Goal: Navigation & Orientation: Find specific page/section

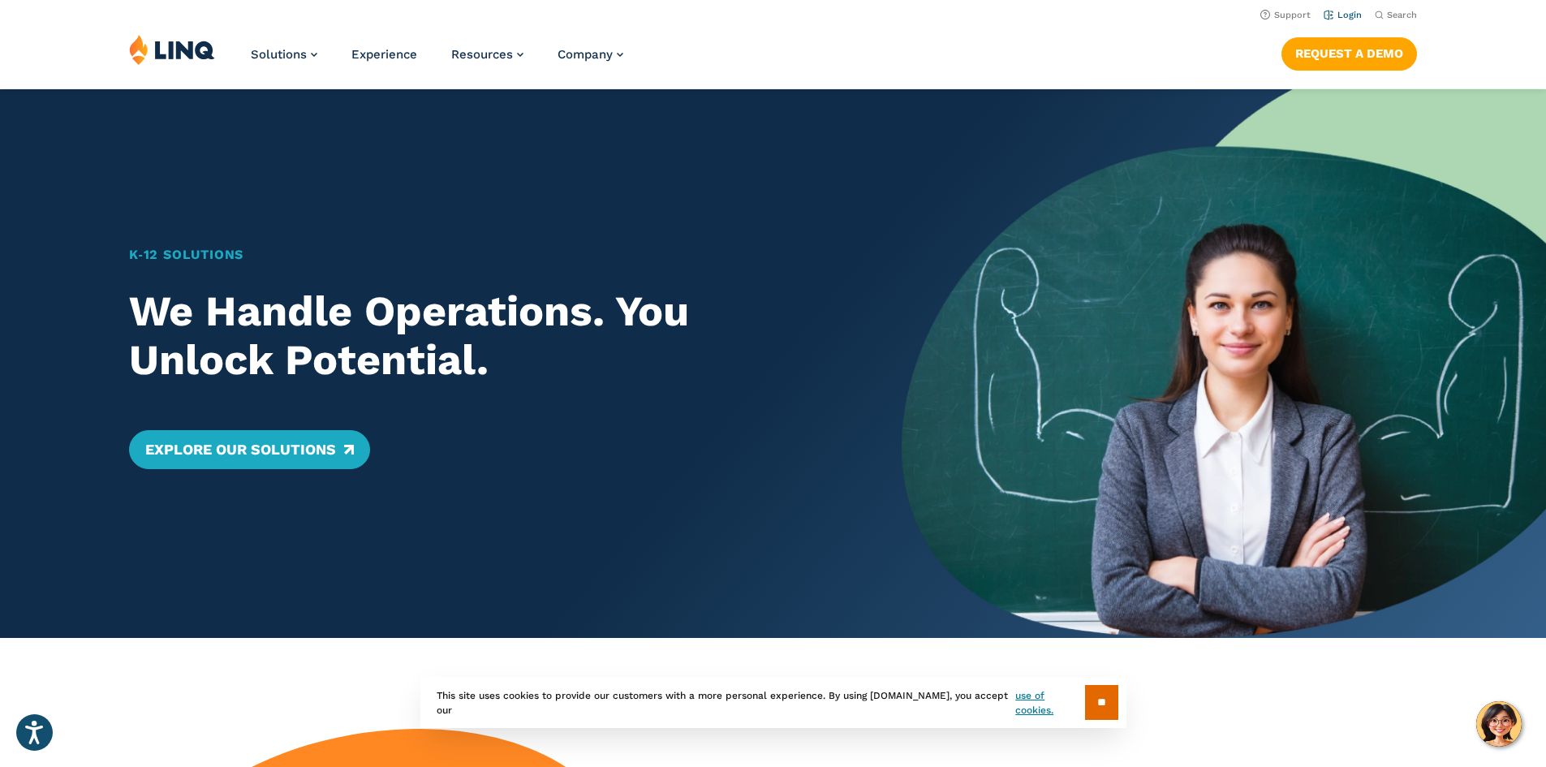
click at [1334, 19] on link "Login" at bounding box center [1343, 15] width 38 height 11
drag, startPoint x: 220, startPoint y: 257, endPoint x: 135, endPoint y: 278, distance: 87.8
click at [1330, 16] on link "Login" at bounding box center [1343, 15] width 38 height 11
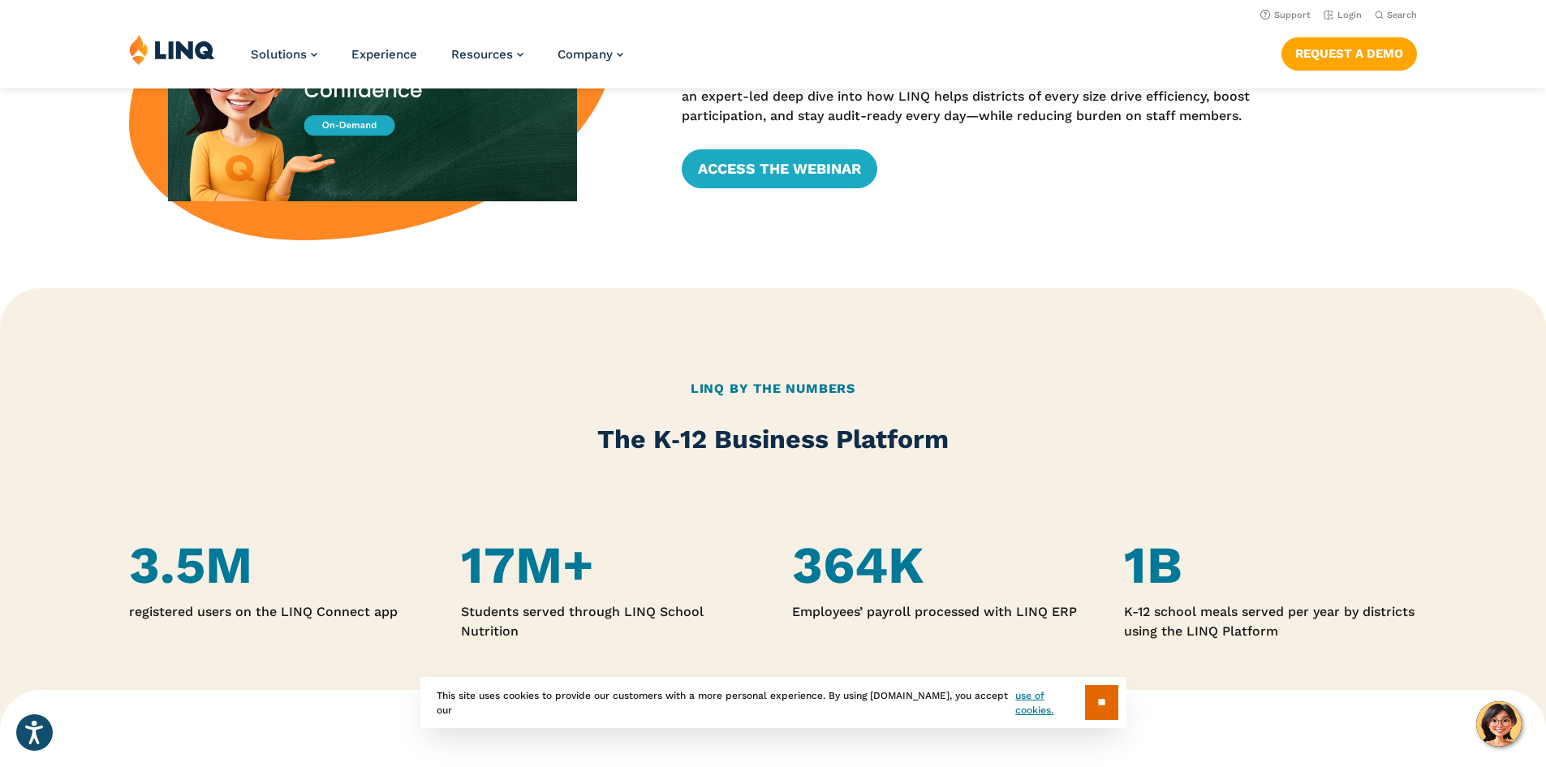
scroll to position [406, 0]
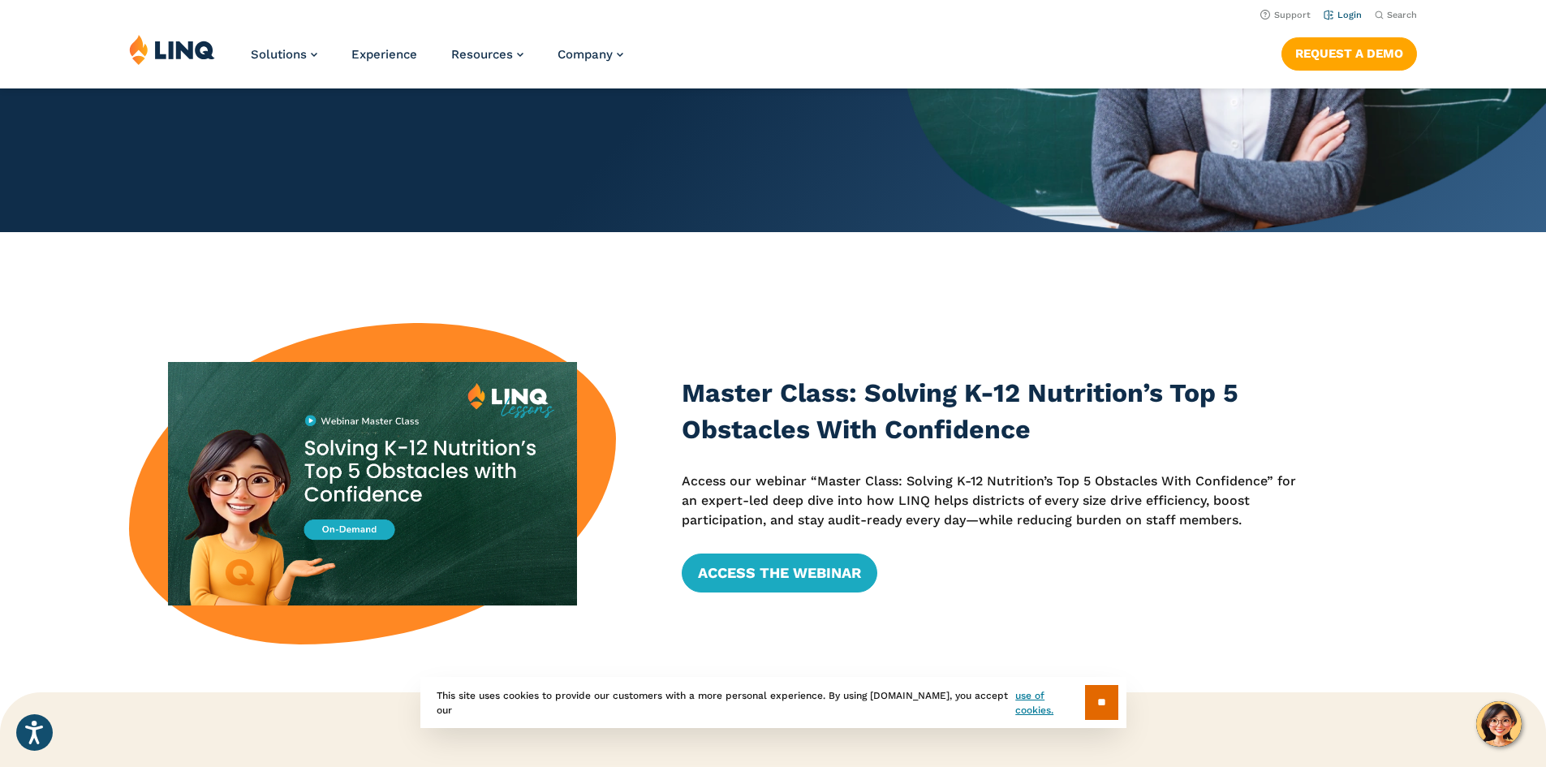
click at [1342, 19] on link "Login" at bounding box center [1343, 15] width 38 height 11
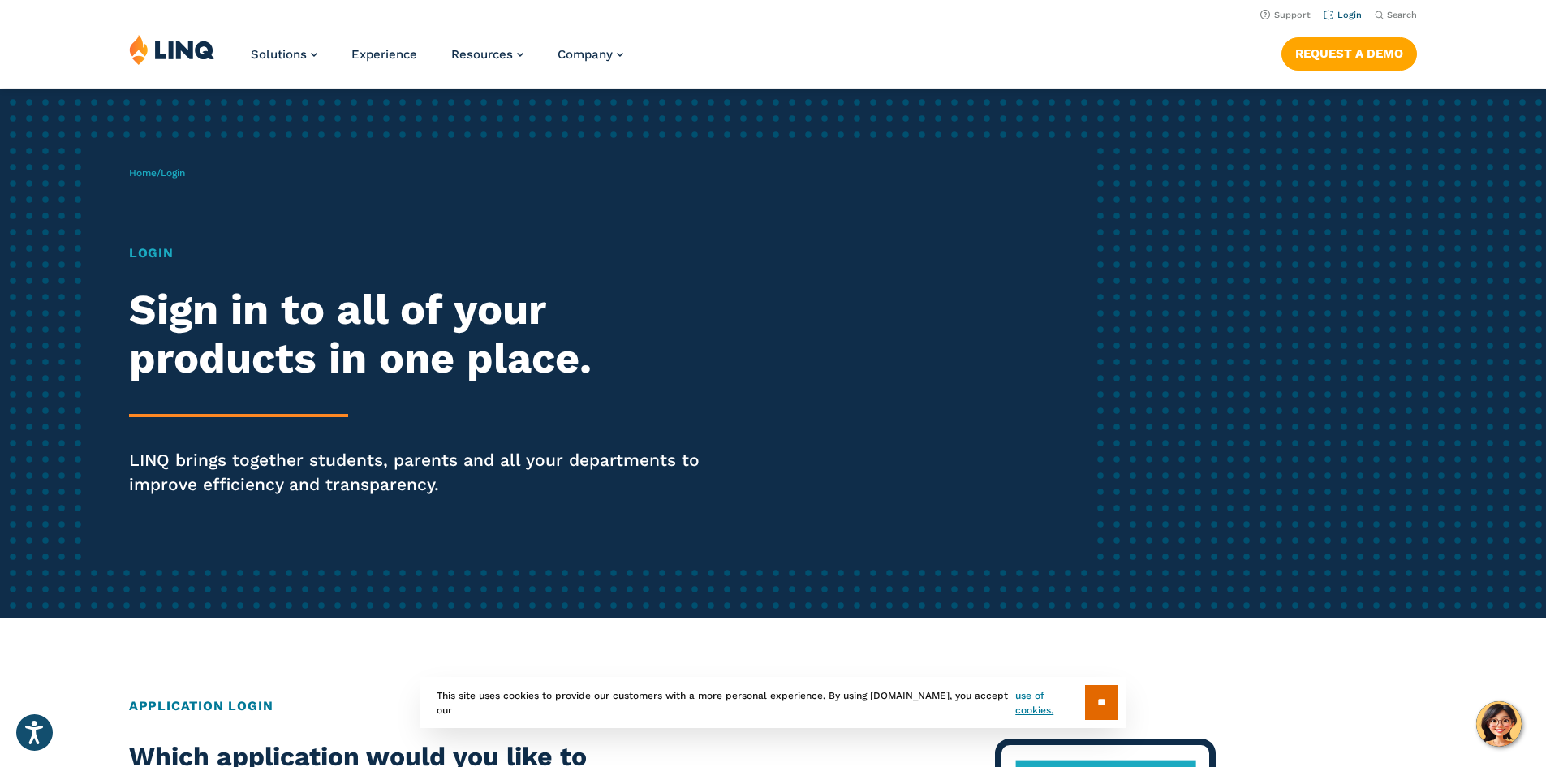
click at [1345, 17] on link "Login" at bounding box center [1343, 15] width 38 height 11
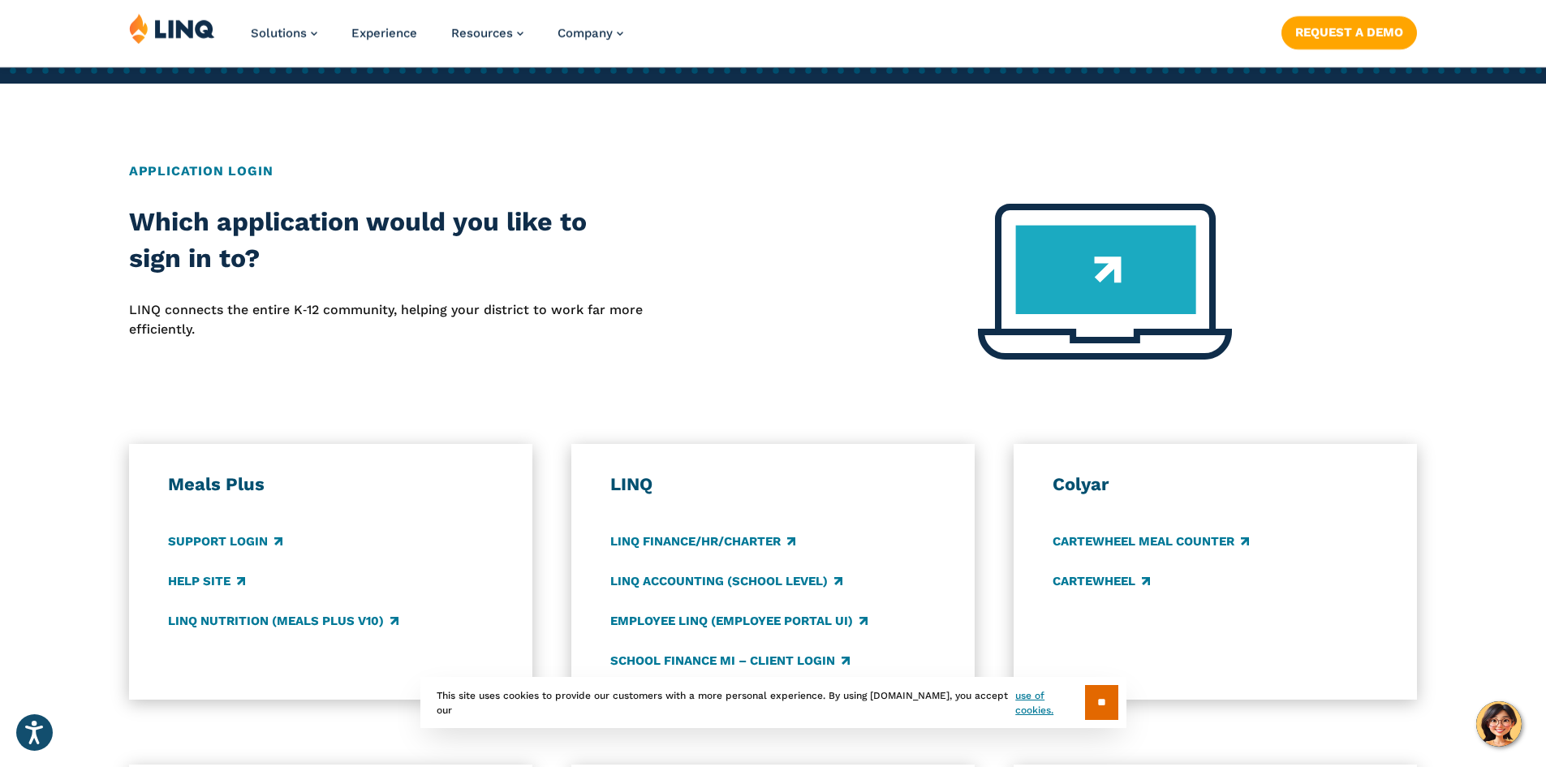
scroll to position [893, 0]
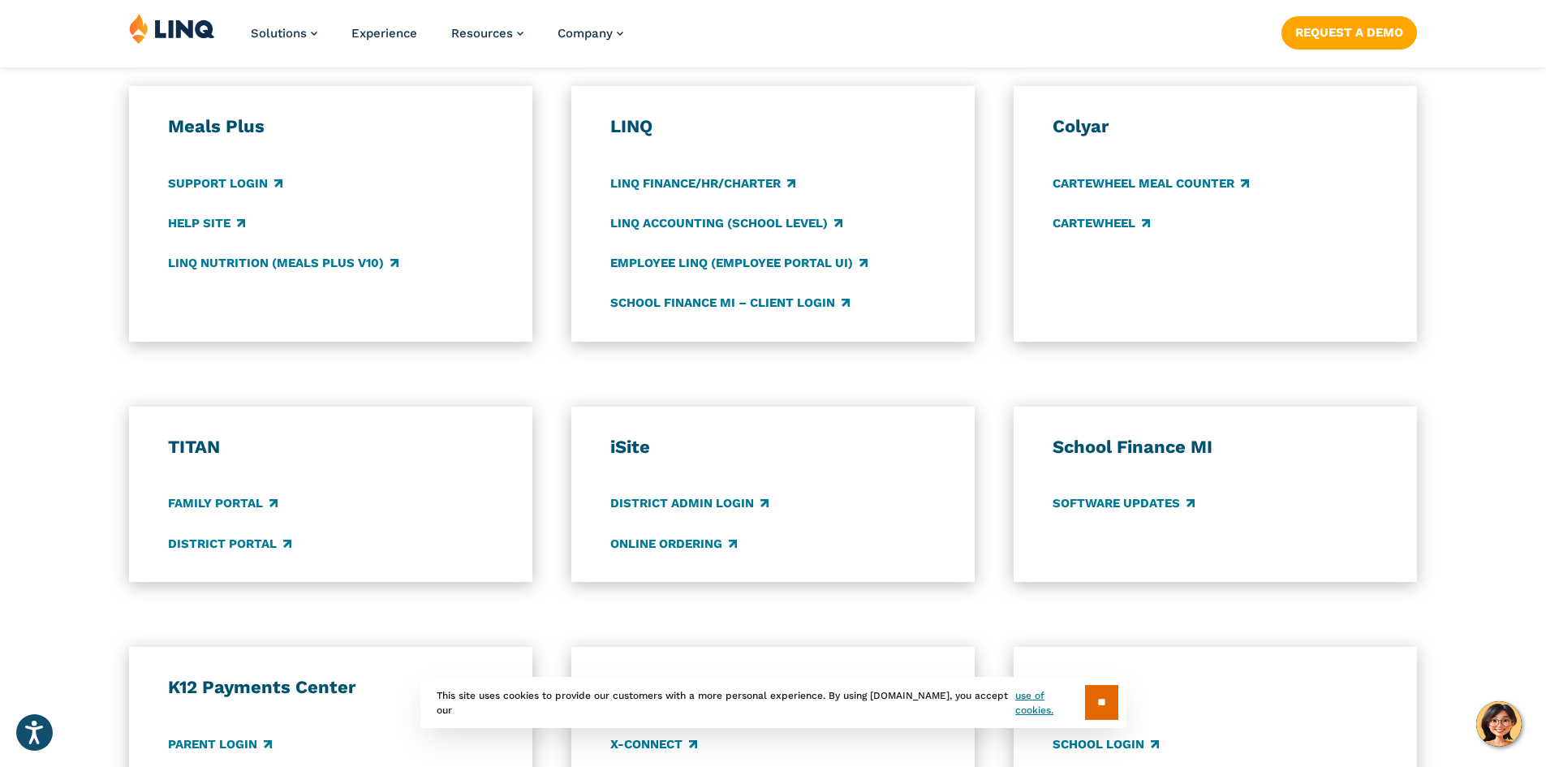
click at [242, 752] on section "** This site uses cookies to provide our customers with a more personal experie…" at bounding box center [773, 728] width 1520 height 51
click at [272, 737] on section "** This site uses cookies to provide our customers with a more personal experie…" at bounding box center [773, 728] width 1520 height 51
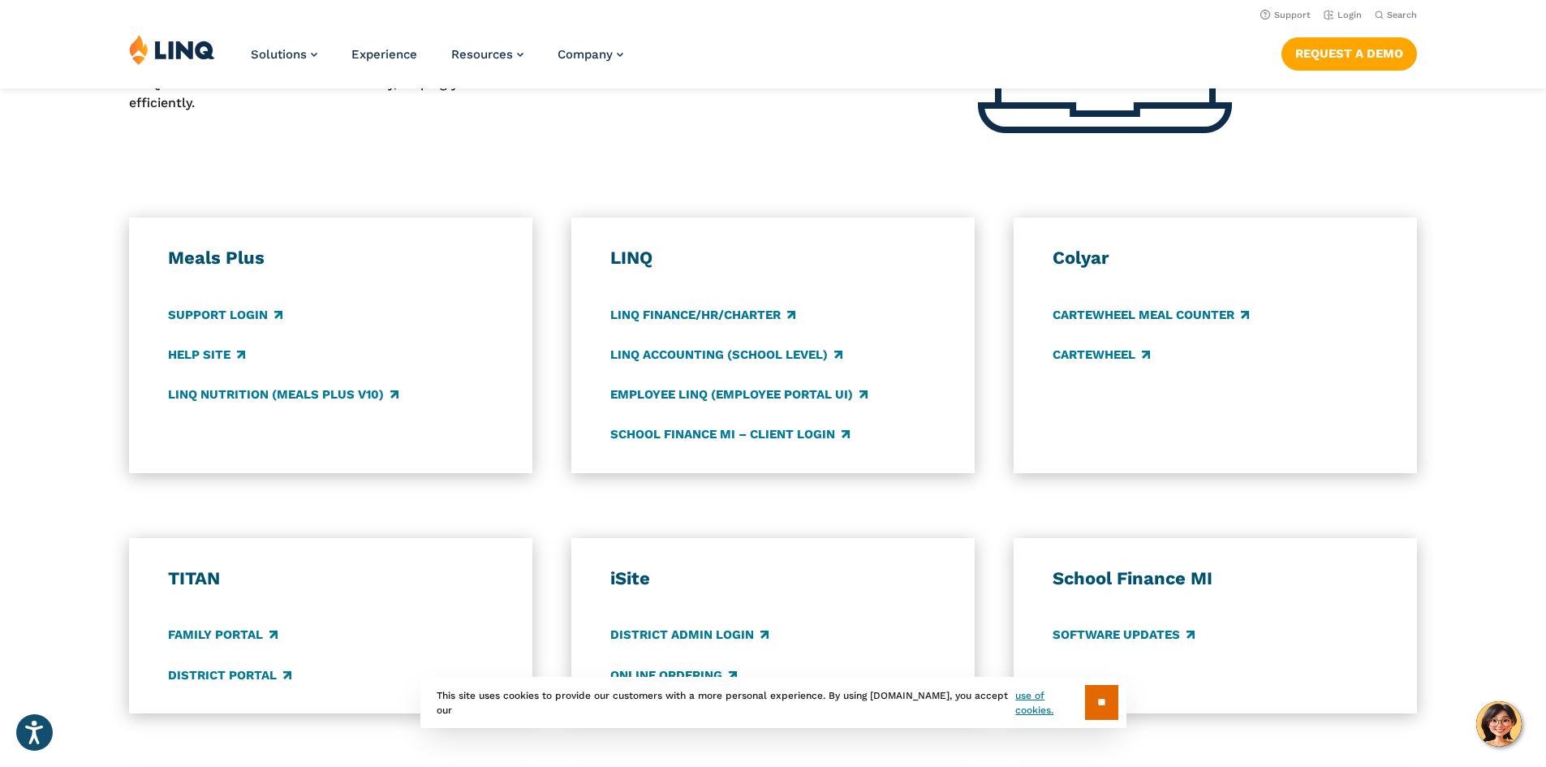
scroll to position [649, 0]
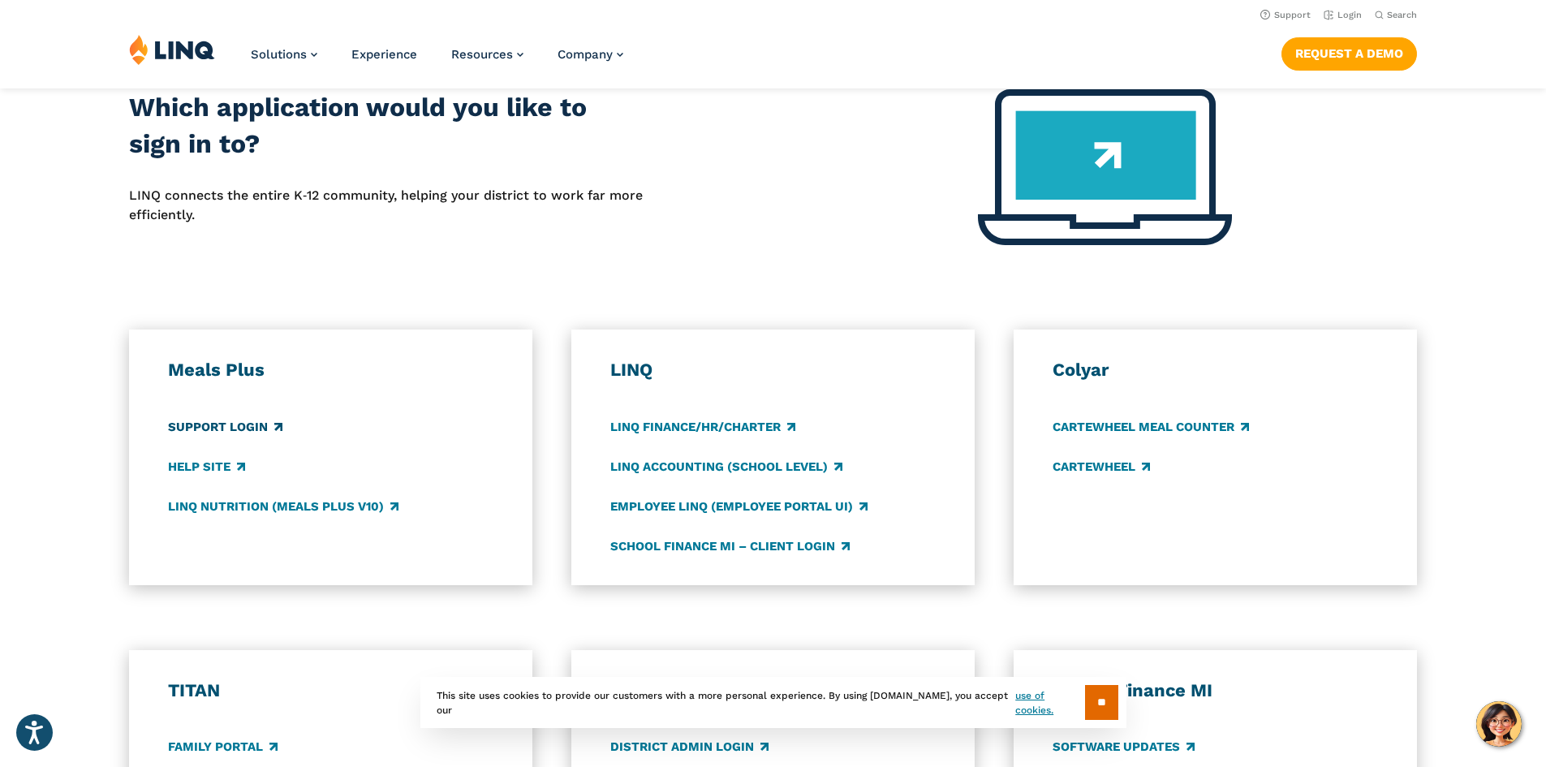
click at [260, 423] on link "Support Login" at bounding box center [225, 427] width 114 height 18
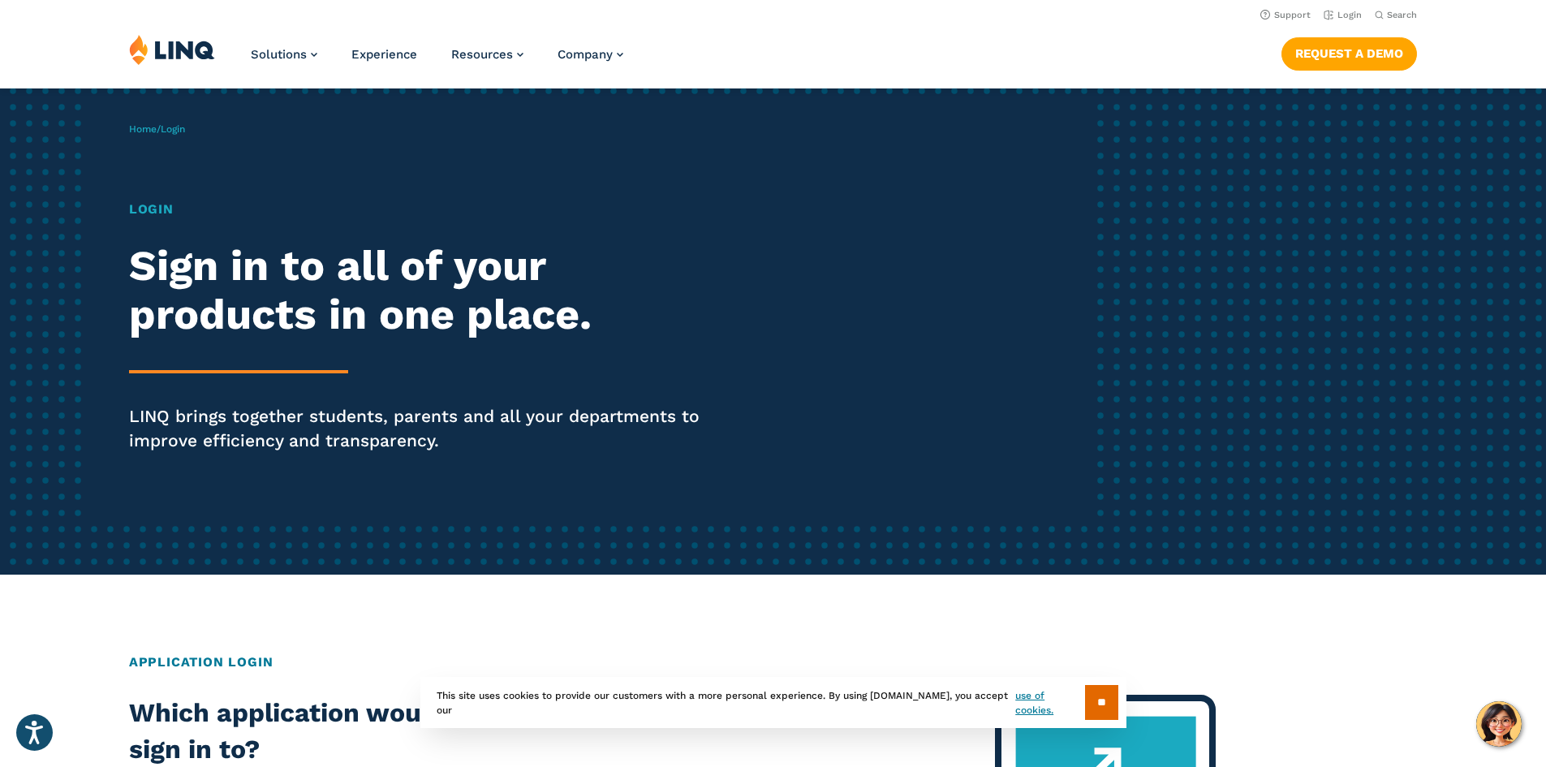
scroll to position [0, 0]
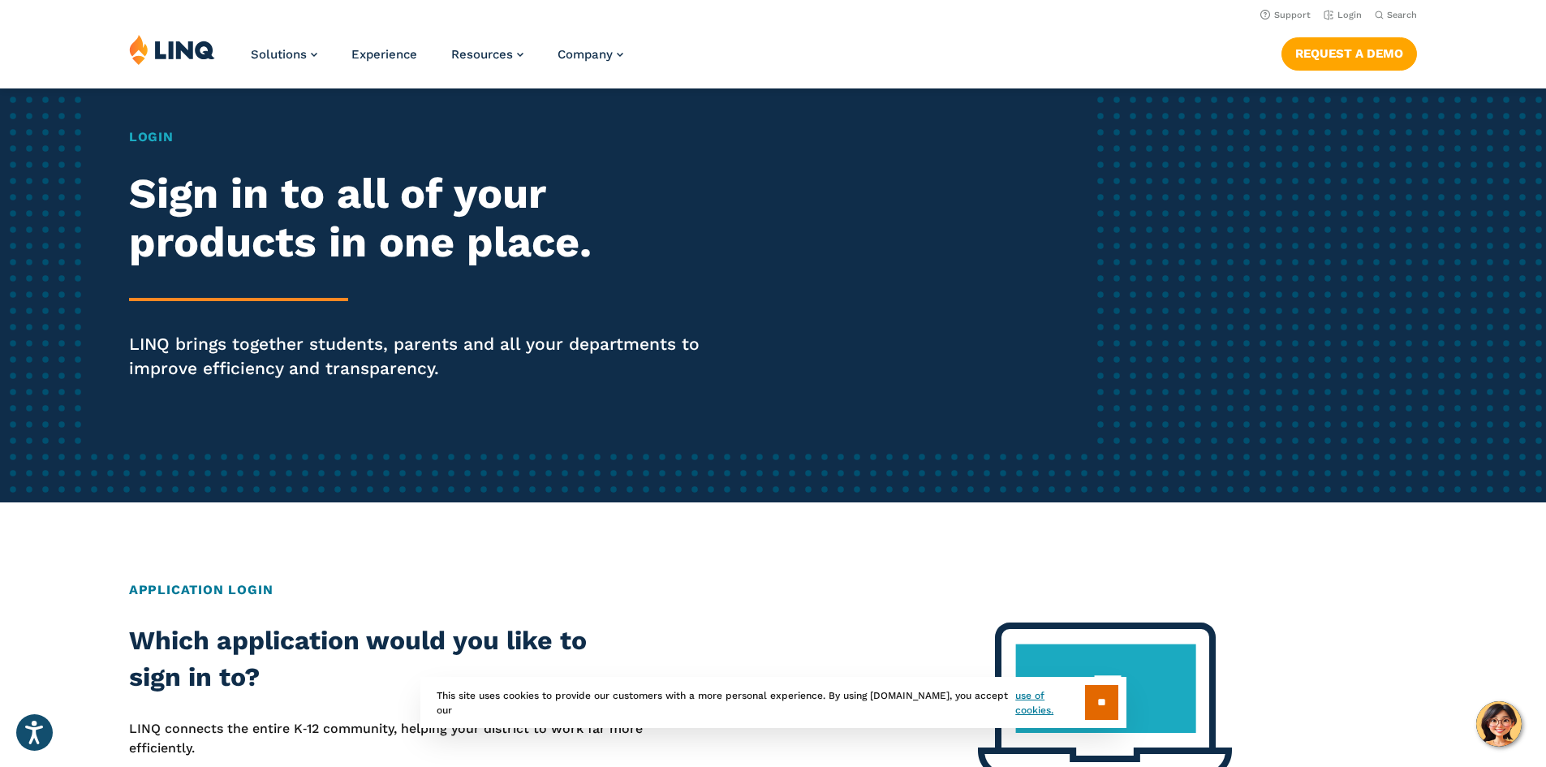
scroll to position [81, 0]
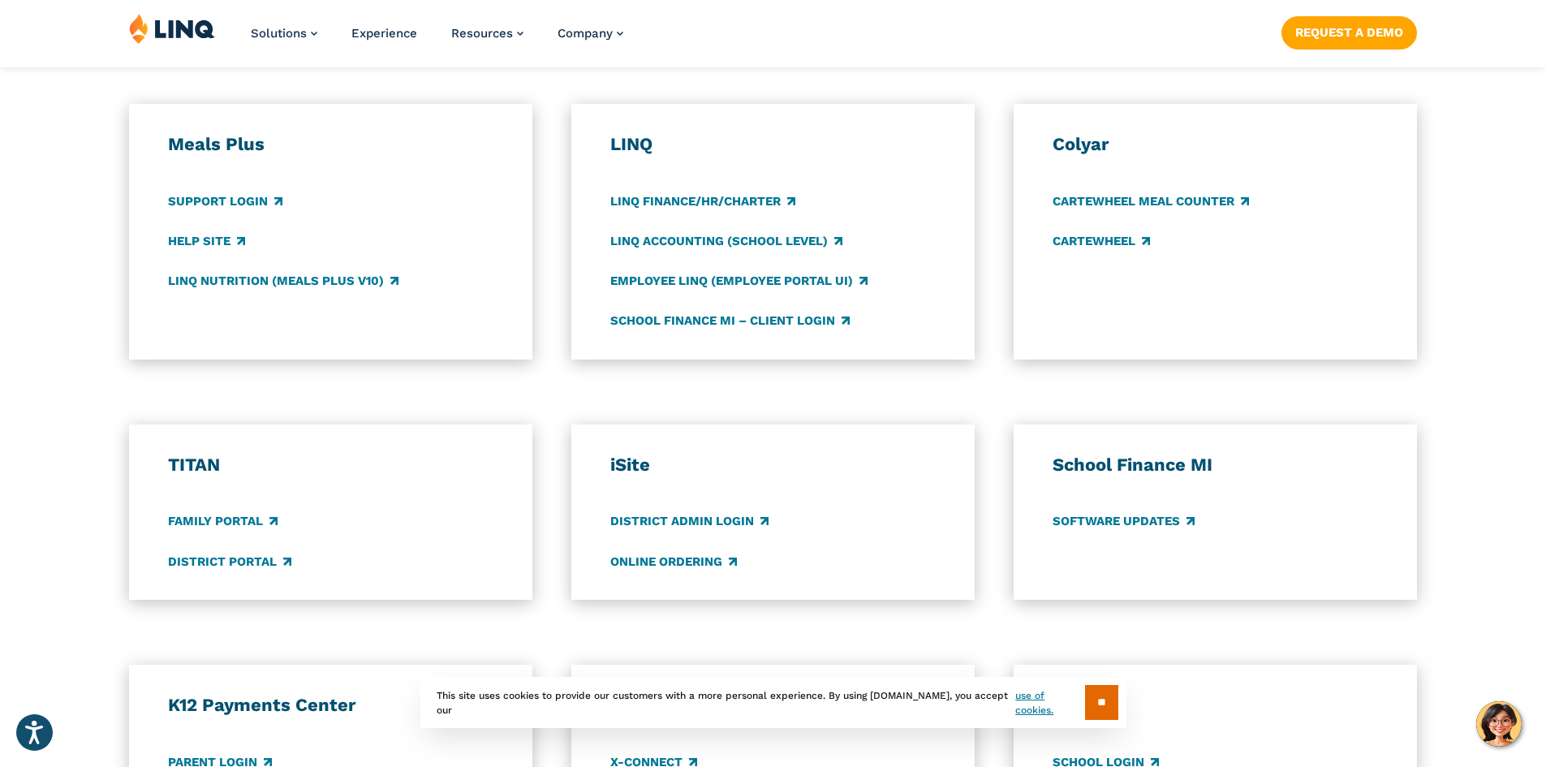
scroll to position [893, 0]
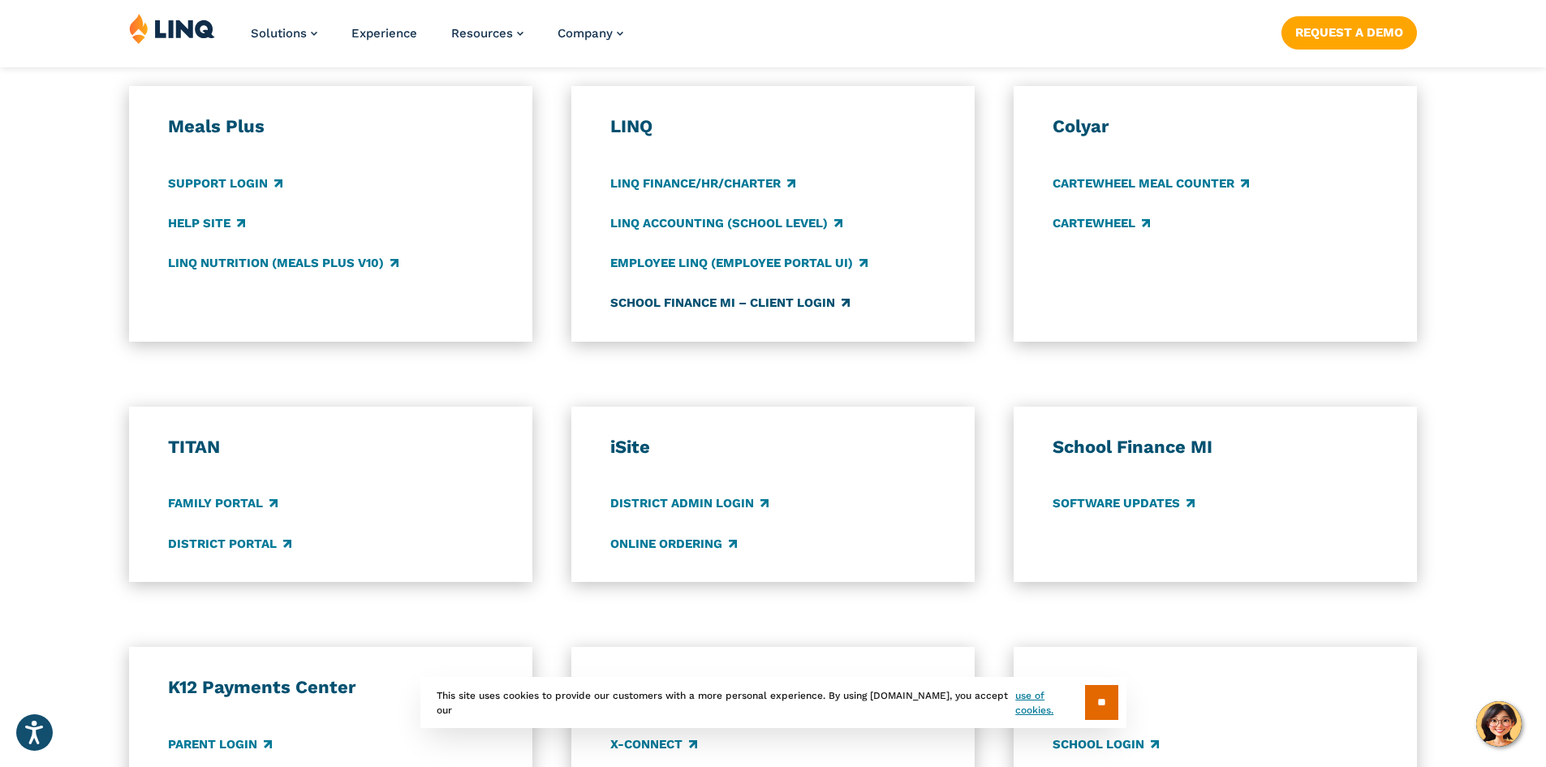
click at [652, 304] on link "School Finance MI – Client Login" at bounding box center [729, 303] width 239 height 18
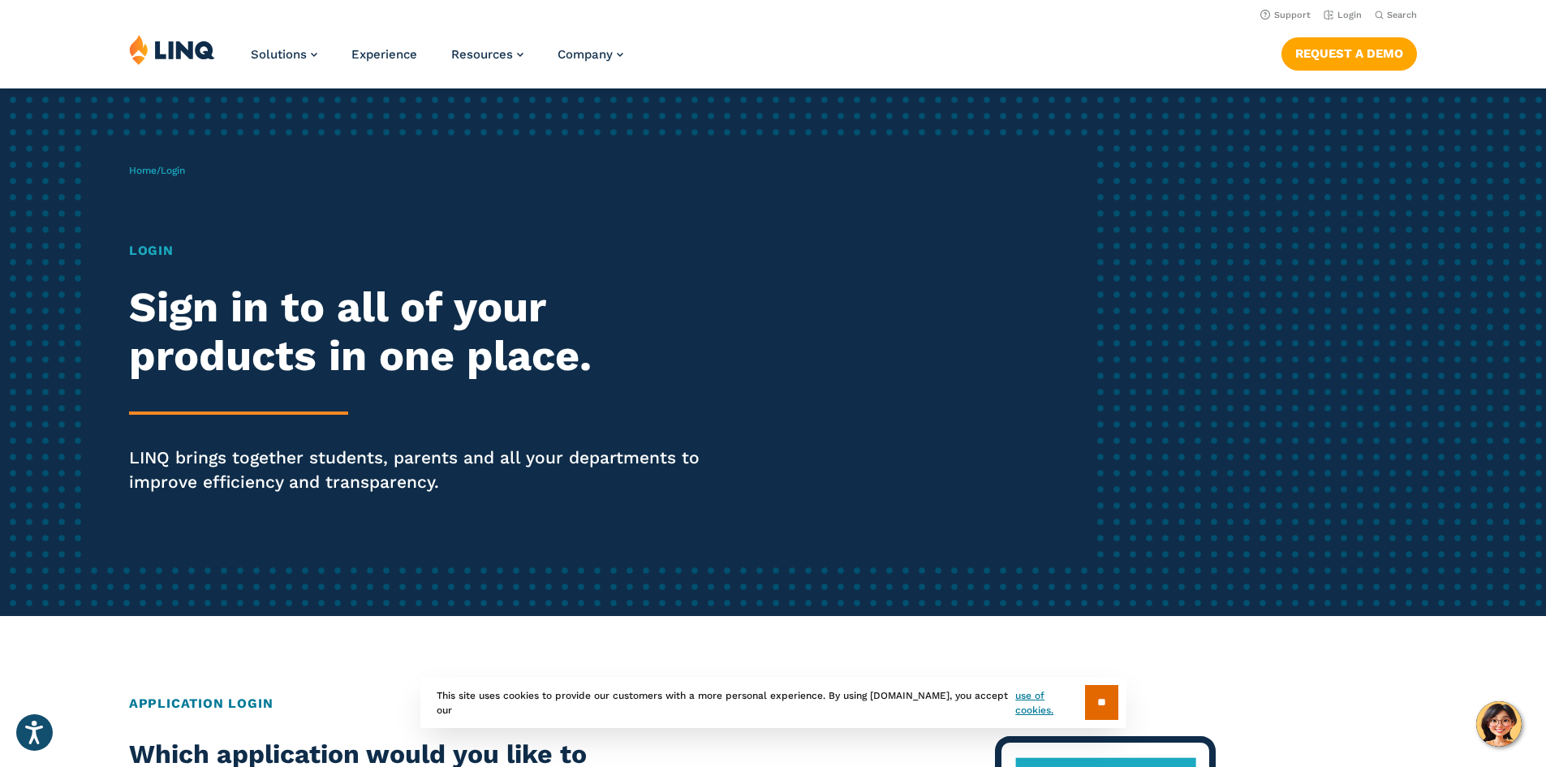
scroll to position [0, 0]
